Goal: Task Accomplishment & Management: Use online tool/utility

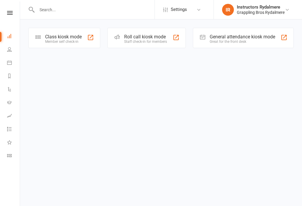
click at [11, 49] on icon at bounding box center [9, 49] width 5 height 5
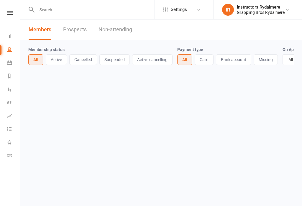
select select "100"
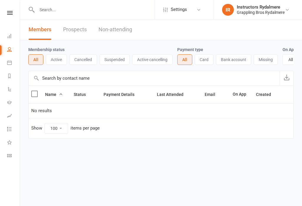
click at [7, 36] on icon at bounding box center [9, 36] width 5 height 5
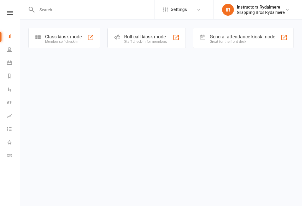
click at [74, 35] on div "Class kiosk mode" at bounding box center [63, 37] width 37 height 6
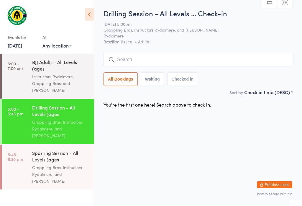
click at [120, 57] on input "search" at bounding box center [197, 60] width 189 height 14
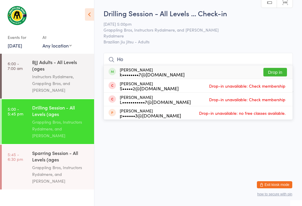
type input "Ho"
click at [276, 65] on div "[PERSON_NAME] k••••••••7@[DOMAIN_NAME] Drop in" at bounding box center [198, 72] width 189 height 14
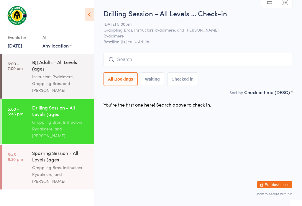
scroll to position [0, 0]
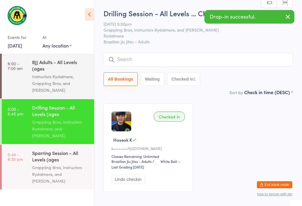
click at [150, 54] on input "search" at bounding box center [197, 60] width 189 height 14
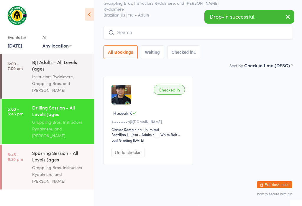
scroll to position [53, 0]
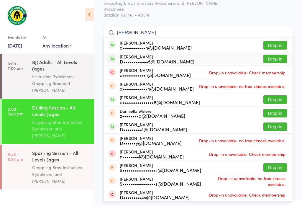
type input "[PERSON_NAME]"
click at [276, 54] on button "Drop in" at bounding box center [275, 58] width 24 height 9
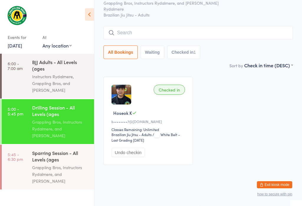
scroll to position [32, 0]
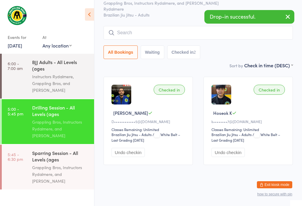
click at [150, 26] on input "search" at bounding box center [197, 33] width 189 height 14
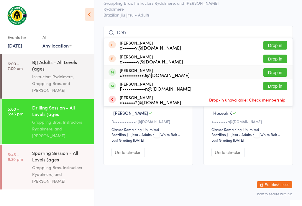
type input "Deb"
click at [279, 68] on button "Drop in" at bounding box center [275, 72] width 24 height 9
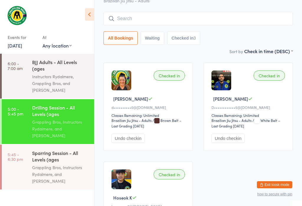
scroll to position [39, 0]
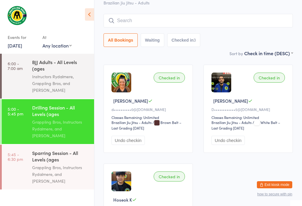
click at [123, 20] on input "search" at bounding box center [197, 21] width 189 height 14
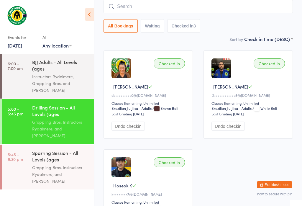
scroll to position [53, 0]
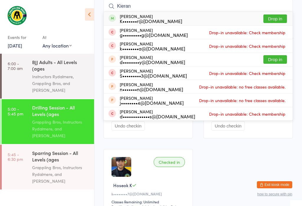
type input "Kieran"
click at [279, 21] on button "Drop in" at bounding box center [275, 18] width 24 height 9
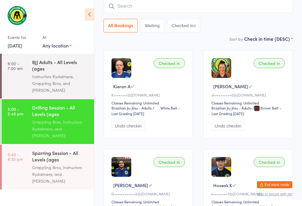
click at [51, 164] on div "Grappling Bros, Instructors Rydalmere, and [PERSON_NAME]" at bounding box center [60, 174] width 57 height 20
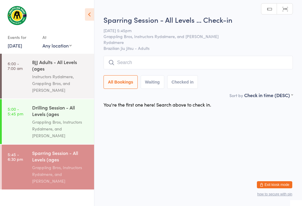
click at [199, 63] on input "search" at bounding box center [197, 63] width 189 height 14
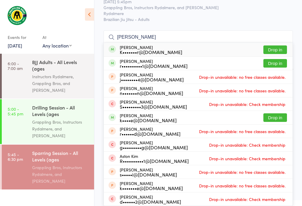
type input "[PERSON_NAME]"
click at [274, 45] on button "Drop in" at bounding box center [275, 49] width 24 height 9
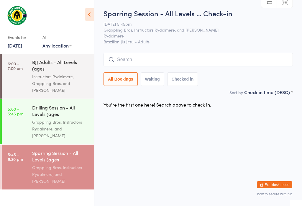
scroll to position [0, 0]
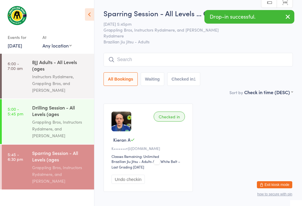
click at [65, 131] on div "Grappling Bros, Instructors Rydalmere, and [PERSON_NAME]" at bounding box center [60, 128] width 57 height 20
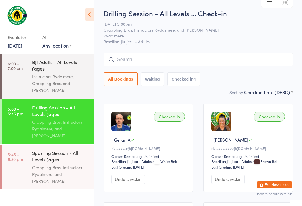
click at [209, 60] on input "search" at bounding box center [197, 60] width 189 height 14
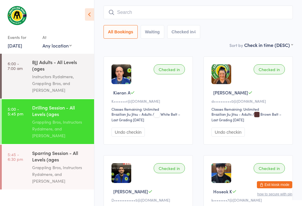
scroll to position [53, 0]
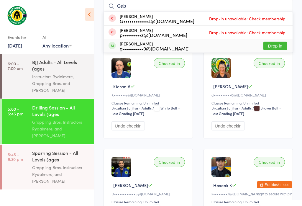
type input "Gab"
click at [180, 45] on div "[PERSON_NAME] g••••••••••9@[DOMAIN_NAME] Drop in" at bounding box center [198, 45] width 189 height 13
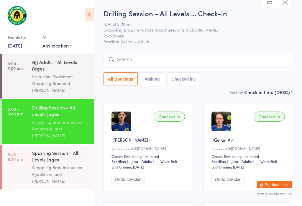
scroll to position [0, 0]
click at [160, 64] on input "search" at bounding box center [197, 60] width 189 height 14
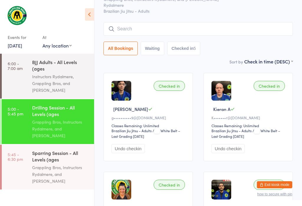
scroll to position [53, 0]
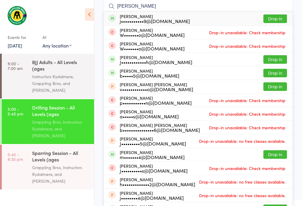
type input "[PERSON_NAME]"
click at [274, 19] on button "Drop in" at bounding box center [275, 18] width 24 height 9
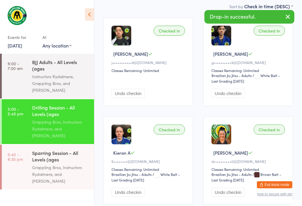
scroll to position [86, 0]
click at [13, 152] on time "5:45 - 6:30 pm" at bounding box center [15, 156] width 15 height 9
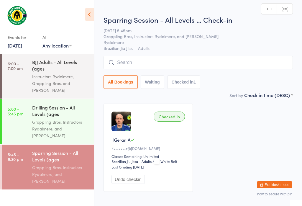
click at [125, 58] on input "search" at bounding box center [197, 63] width 189 height 14
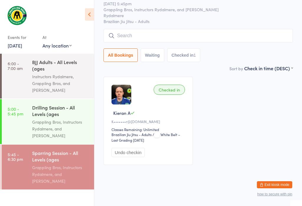
scroll to position [56, 0]
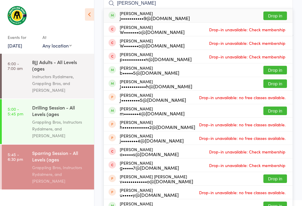
type input "[PERSON_NAME]"
click at [278, 16] on button "Drop in" at bounding box center [275, 15] width 24 height 9
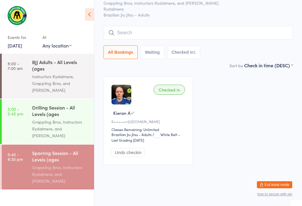
scroll to position [32, 0]
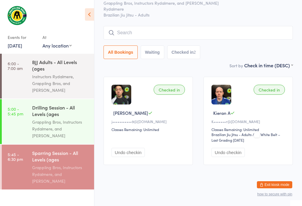
click at [234, 28] on input "search" at bounding box center [197, 33] width 189 height 14
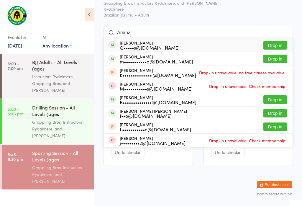
type input "Ariana"
click at [280, 41] on button "Drop in" at bounding box center [275, 45] width 24 height 9
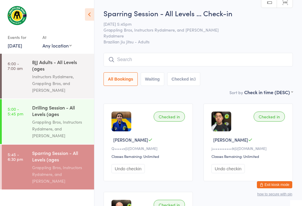
scroll to position [0, 0]
click at [183, 61] on input "search" at bounding box center [197, 60] width 189 height 14
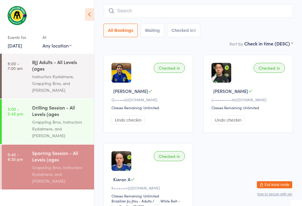
scroll to position [53, 0]
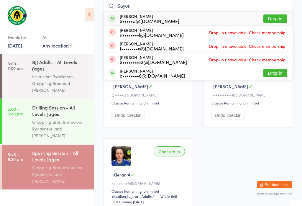
type input "Sayori"
click at [272, 19] on button "Drop in" at bounding box center [275, 18] width 24 height 9
